Goal: Task Accomplishment & Management: Use online tool/utility

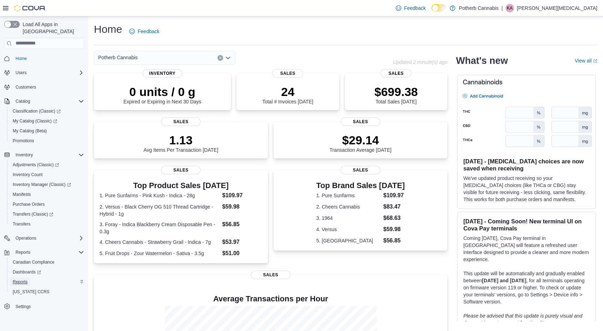
click at [19, 279] on span "Reports" at bounding box center [20, 282] width 15 height 6
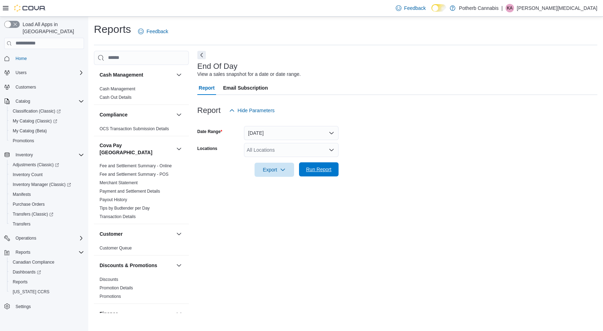
click at [320, 169] on span "Run Report" at bounding box center [318, 169] width 25 height 7
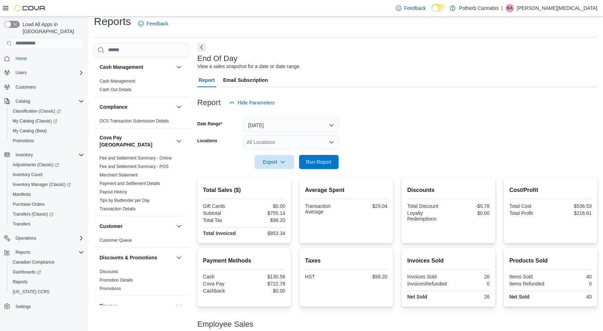
scroll to position [8, 0]
click at [318, 158] on span "Run Report" at bounding box center [318, 160] width 25 height 7
click at [325, 163] on span "Run Report" at bounding box center [318, 160] width 25 height 7
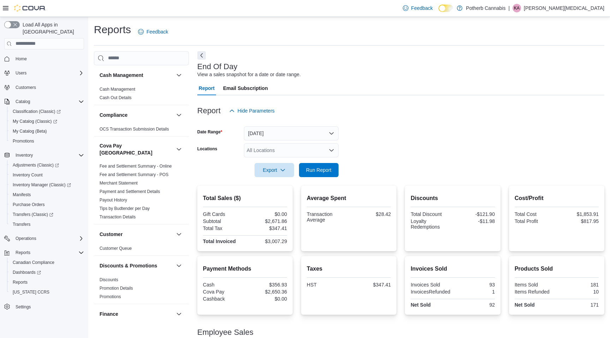
scroll to position [373, 0]
